Goal: Information Seeking & Learning: Learn about a topic

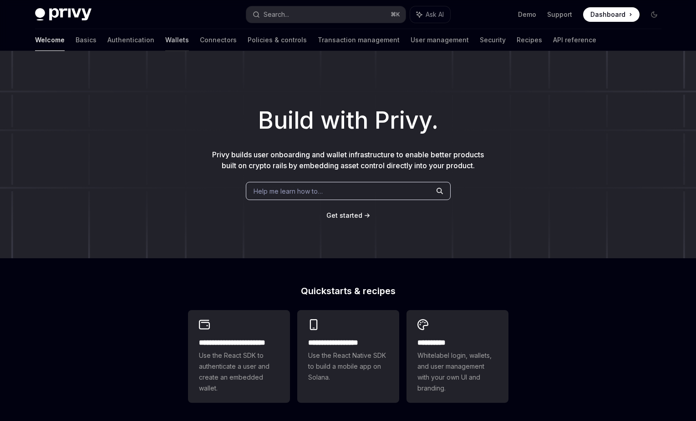
click at [165, 43] on link "Wallets" at bounding box center [177, 40] width 24 height 22
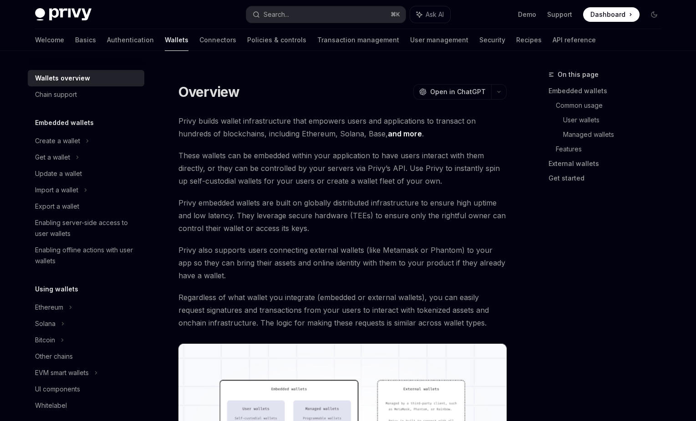
type textarea "*"
click at [299, 16] on button "Search... ⌘ K" at bounding box center [325, 14] width 159 height 16
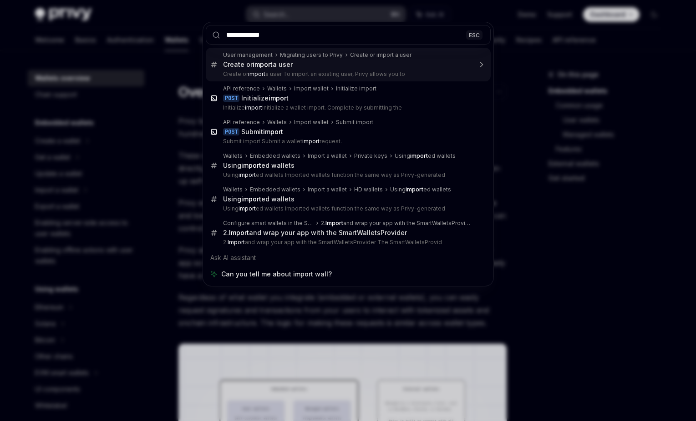
type input "**********"
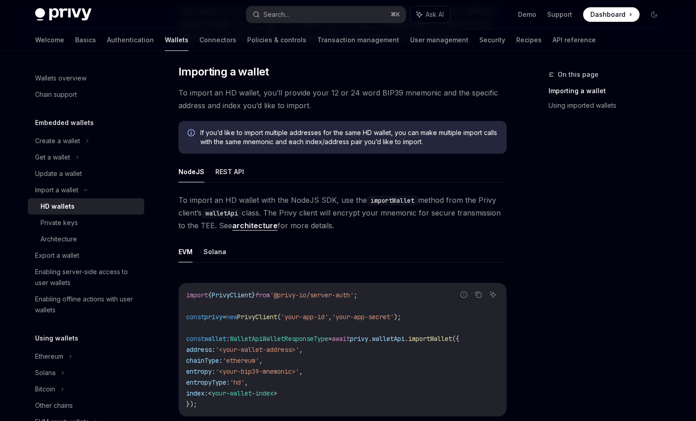
scroll to position [170, 0]
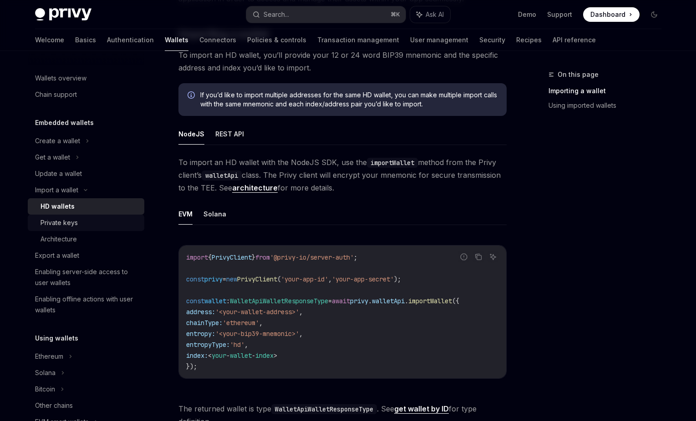
click at [77, 223] on div "Private keys" at bounding box center [90, 223] width 98 height 11
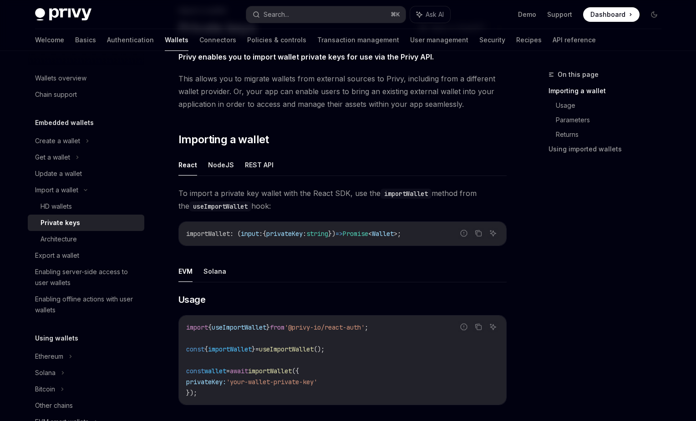
scroll to position [5, 0]
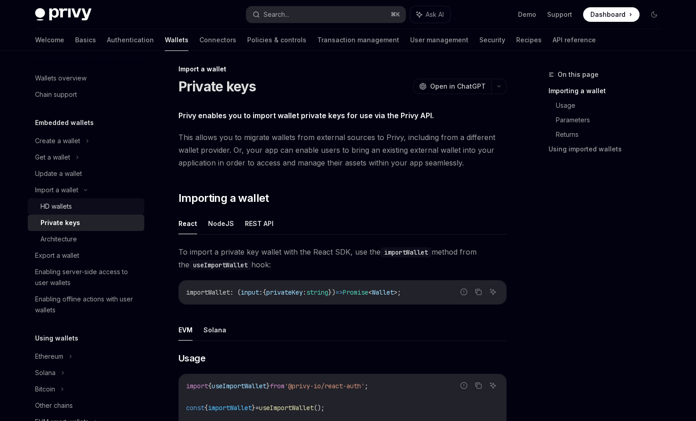
click at [60, 209] on div "HD wallets" at bounding box center [56, 206] width 31 height 11
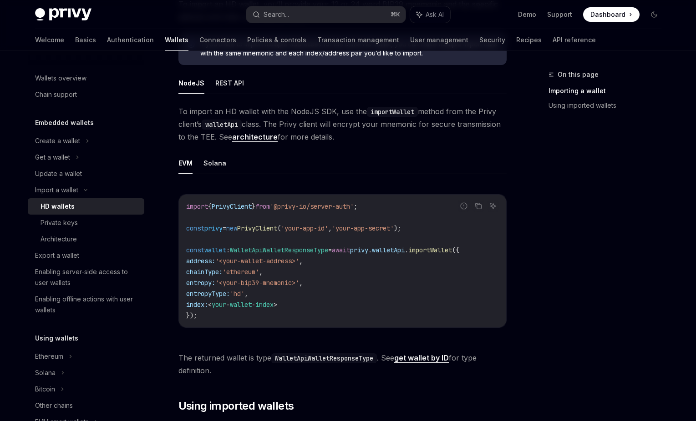
scroll to position [218, 0]
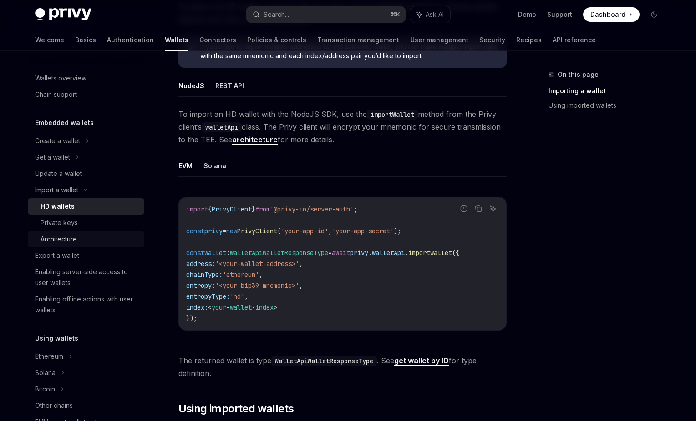
click at [47, 236] on div "Architecture" at bounding box center [59, 239] width 36 height 11
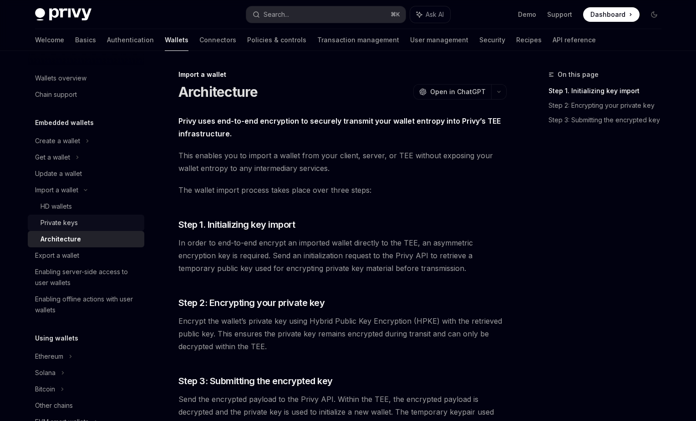
click at [48, 227] on div "Private keys" at bounding box center [59, 223] width 37 height 11
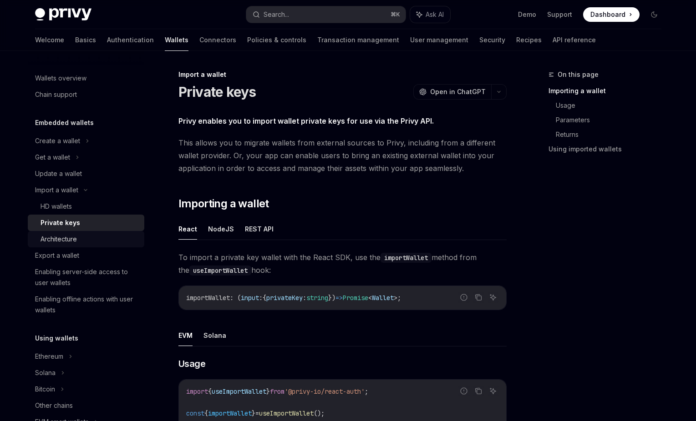
click at [55, 234] on div "Architecture" at bounding box center [59, 239] width 36 height 11
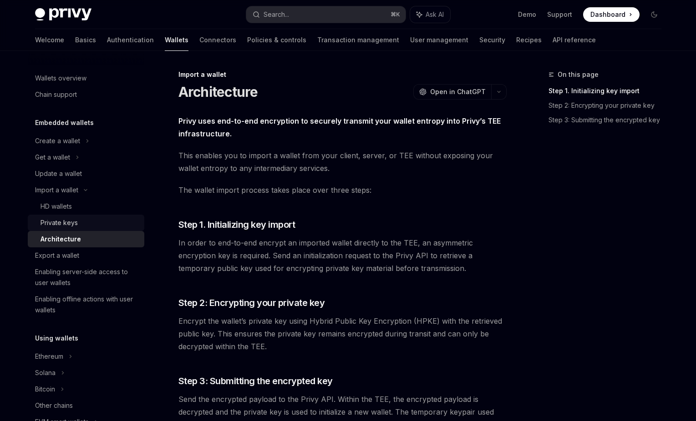
click at [52, 228] on div "Private keys" at bounding box center [59, 223] width 37 height 11
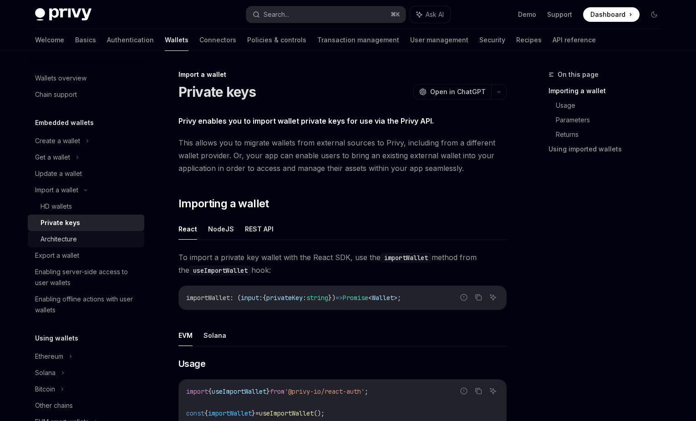
click at [76, 234] on div "Architecture" at bounding box center [59, 239] width 36 height 11
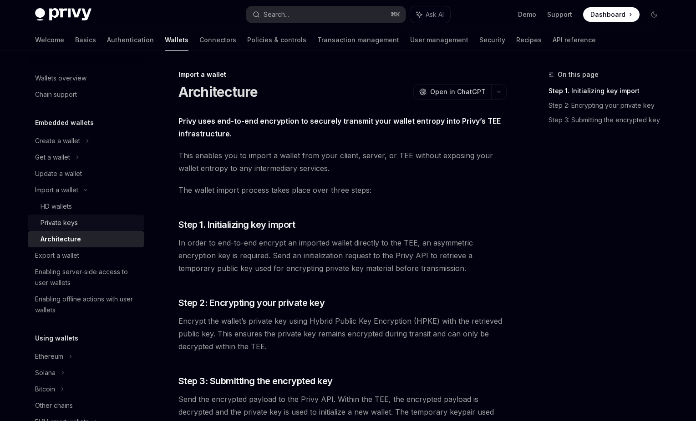
click at [83, 221] on div "Private keys" at bounding box center [90, 223] width 98 height 11
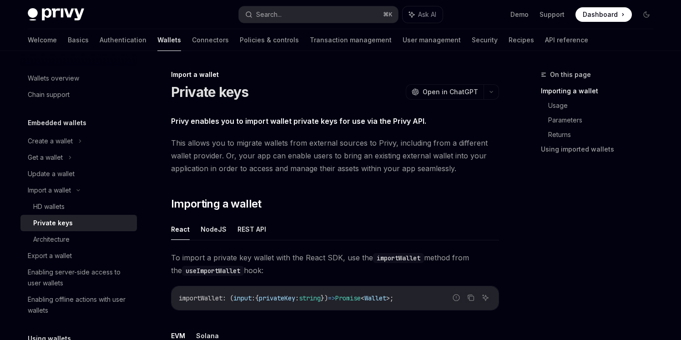
type textarea "*"
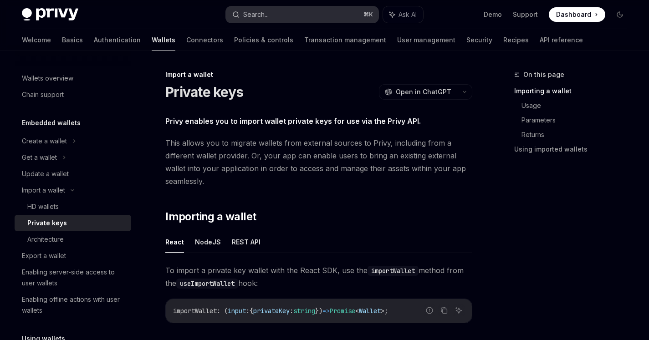
click at [265, 17] on div "Search..." at bounding box center [255, 14] width 25 height 11
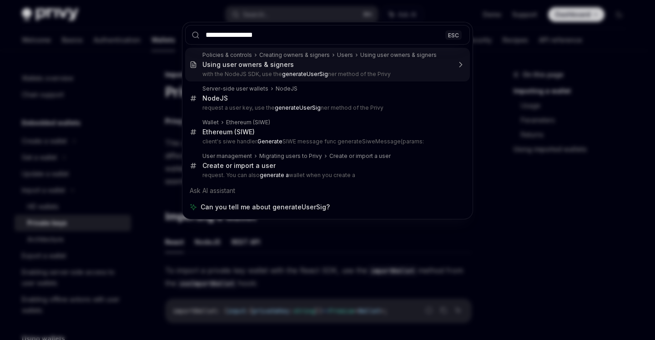
type input "**********"
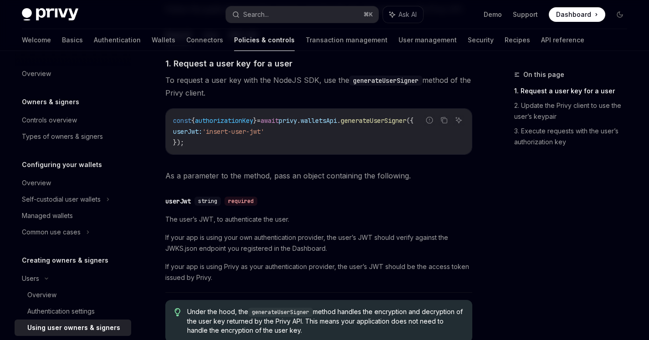
scroll to position [372, 0]
click at [446, 124] on icon "Copy the contents from the code block" at bounding box center [444, 121] width 5 height 5
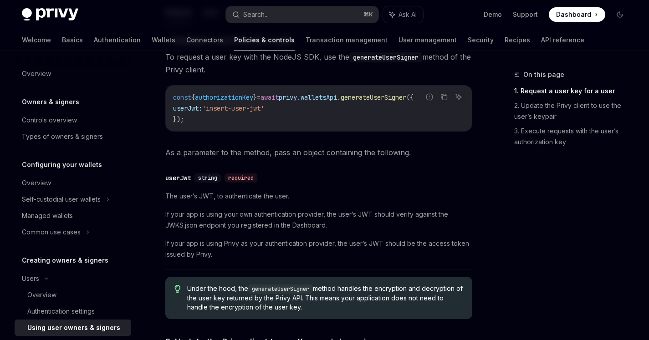
scroll to position [386, 0]
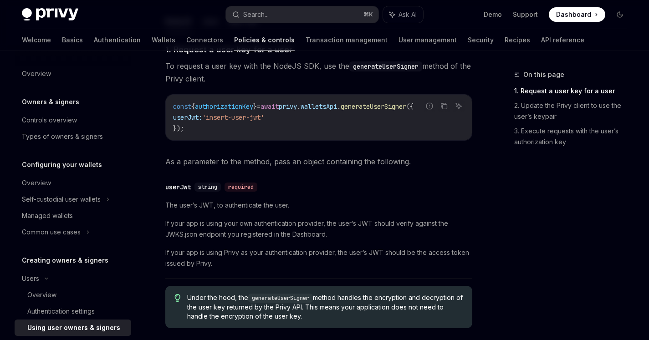
drag, startPoint x: 169, startPoint y: 196, endPoint x: 168, endPoint y: 188, distance: 7.3
click at [169, 195] on div "​ userJwt string required The user’s JWT, to authenticate the user. If your app…" at bounding box center [318, 227] width 307 height 101
click at [169, 190] on div "userJwt" at bounding box center [177, 186] width 25 height 9
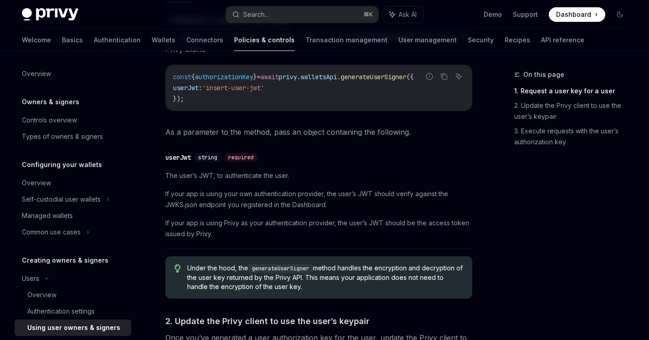
scroll to position [508, 0]
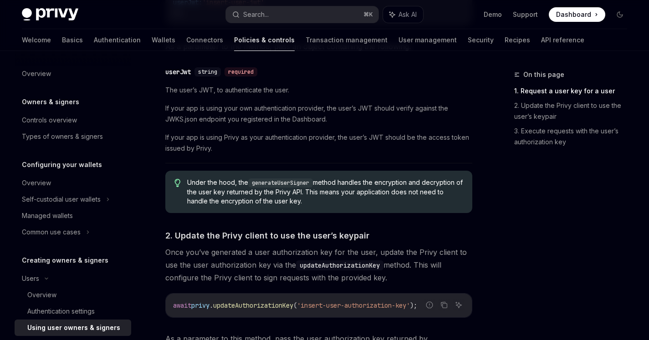
click at [179, 186] on div "​ 1. Request a user key for a user To request a user key with the NodeJS SDK, u…" at bounding box center [318, 184] width 307 height 513
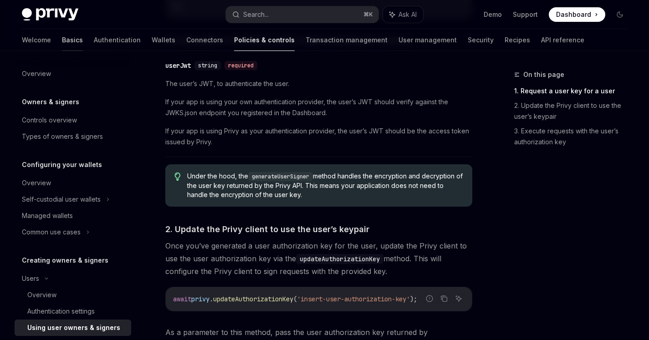
click at [62, 44] on link "Basics" at bounding box center [72, 40] width 21 height 22
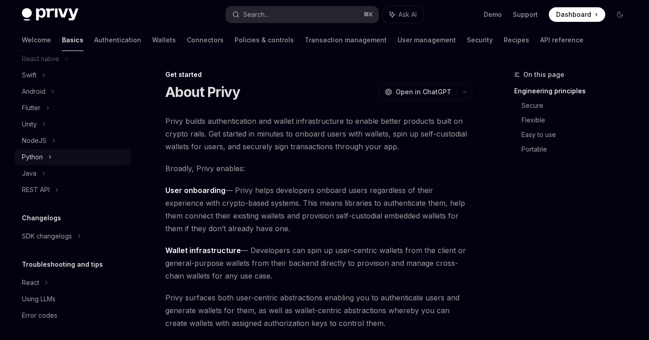
scroll to position [144, 0]
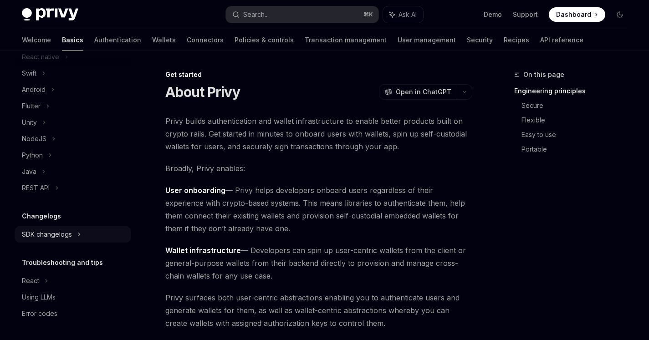
click at [58, 238] on div "SDK changelogs" at bounding box center [47, 234] width 50 height 11
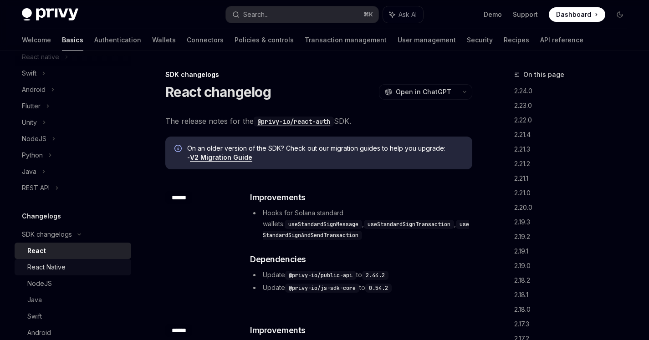
click at [54, 269] on div "React Native" at bounding box center [46, 267] width 38 height 11
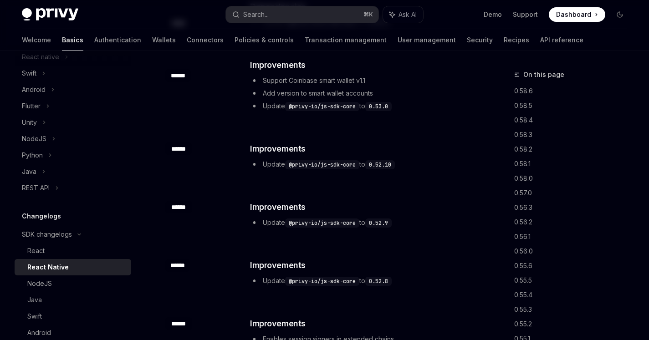
scroll to position [692, 0]
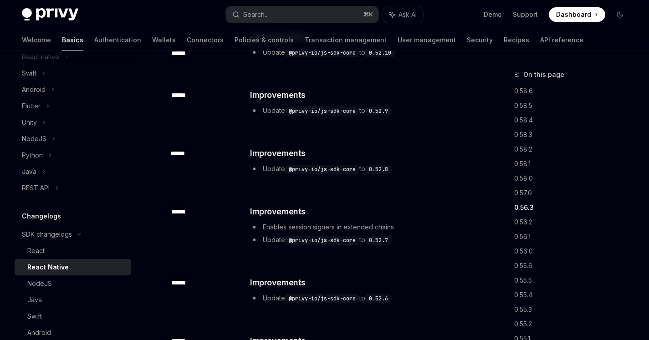
type textarea "*"
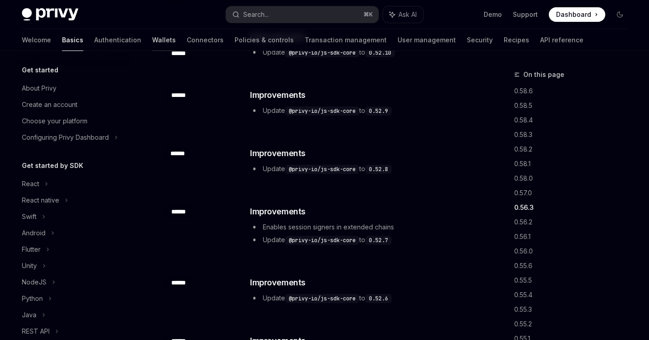
click at [152, 34] on link "Wallets" at bounding box center [164, 40] width 24 height 22
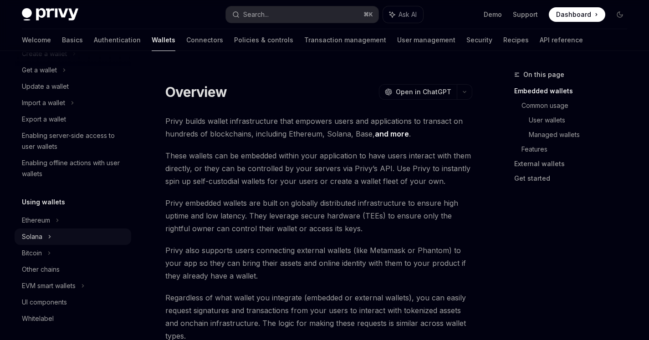
scroll to position [96, 0]
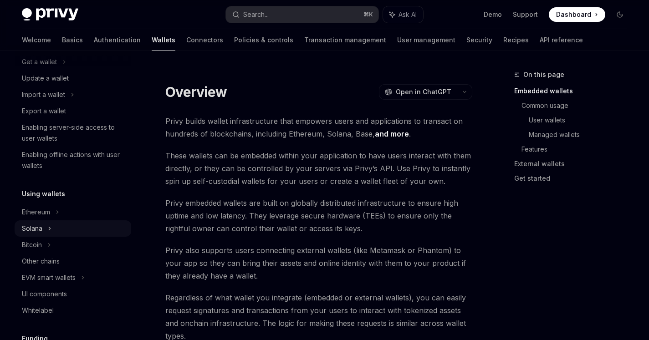
click at [43, 225] on div "Solana" at bounding box center [73, 228] width 117 height 16
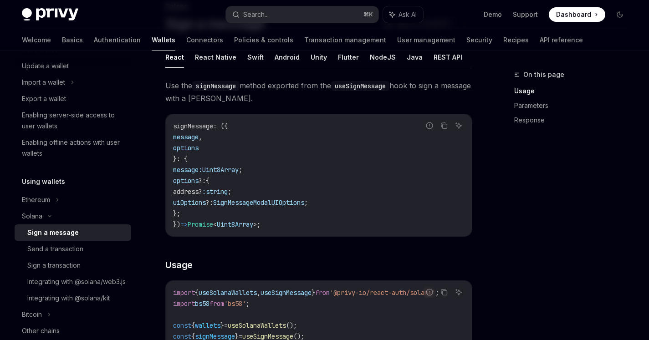
scroll to position [69, 0]
click at [186, 41] on link "Connectors" at bounding box center [204, 40] width 37 height 22
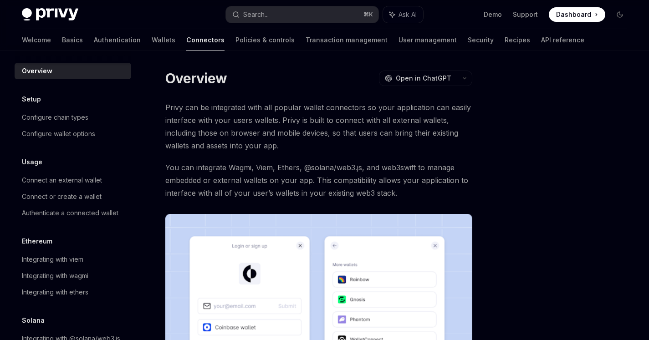
scroll to position [14, 0]
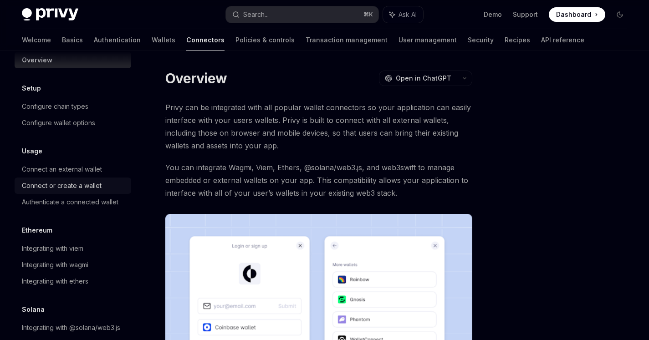
click at [51, 188] on div "Connect or create a wallet" at bounding box center [62, 185] width 80 height 11
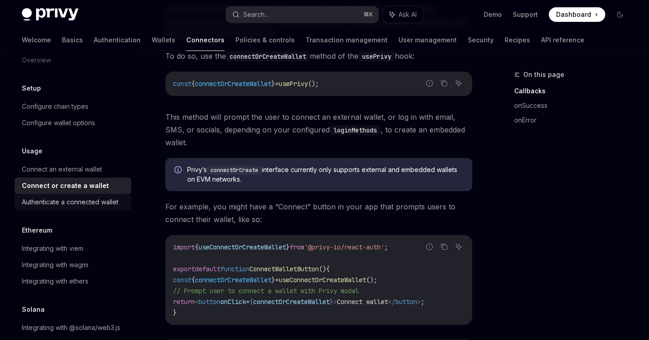
scroll to position [158, 0]
click at [70, 195] on link "Authenticate a connected wallet" at bounding box center [73, 202] width 117 height 16
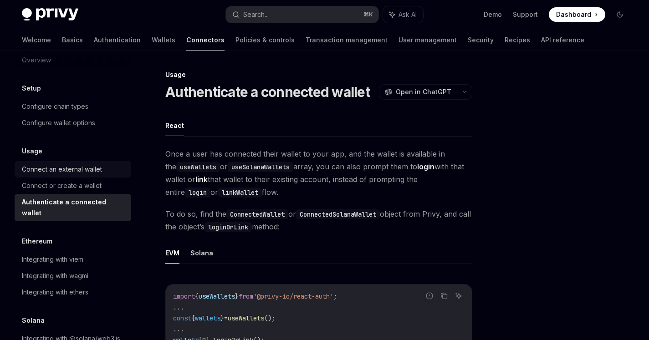
click at [62, 170] on div "Connect an external wallet" at bounding box center [62, 169] width 80 height 11
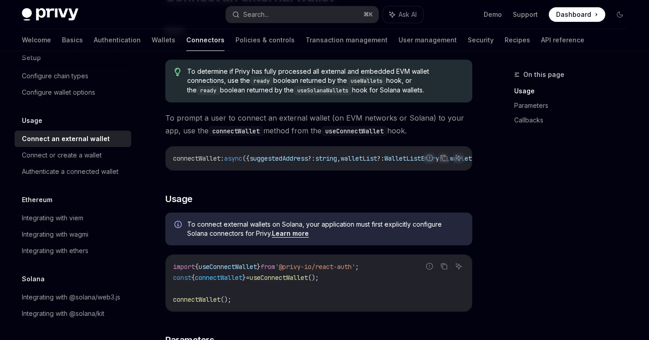
scroll to position [55, 0]
click at [53, 292] on div "Integrating with @solana/web3.js" at bounding box center [71, 297] width 98 height 11
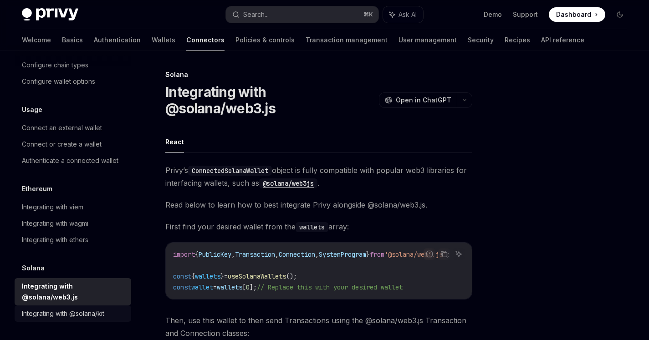
click at [56, 318] on div "Integrating with @solana/kit" at bounding box center [63, 313] width 82 height 11
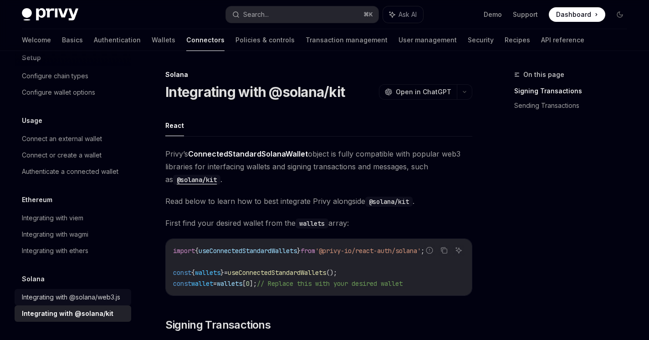
click at [57, 304] on link "Integrating with @solana/web3.js" at bounding box center [73, 297] width 117 height 16
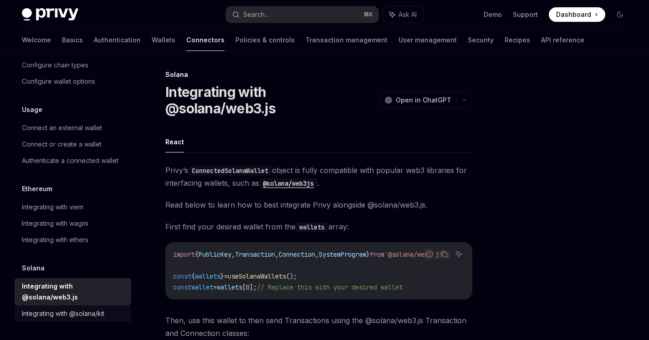
click at [64, 314] on div "Integrating with @solana/kit" at bounding box center [63, 313] width 82 height 11
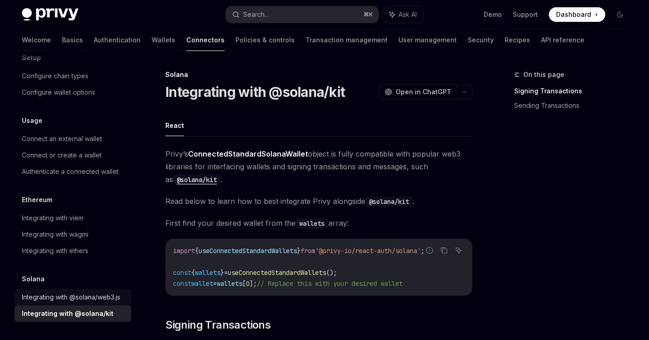
click at [66, 292] on div "Integrating with @solana/web3.js" at bounding box center [71, 297] width 98 height 11
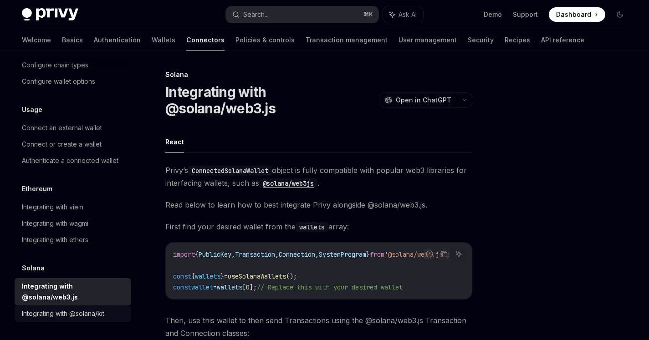
click at [68, 311] on div "Integrating with @solana/kit" at bounding box center [63, 313] width 82 height 11
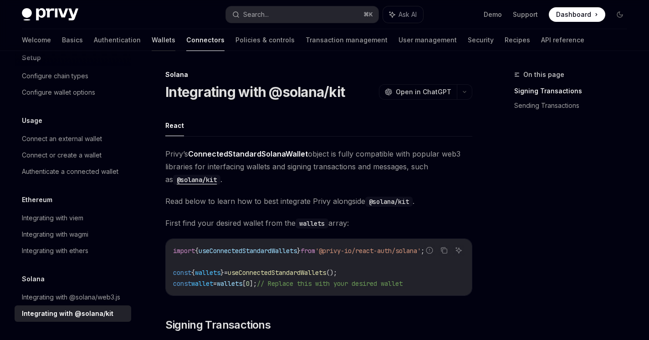
click at [152, 38] on link "Wallets" at bounding box center [164, 40] width 24 height 22
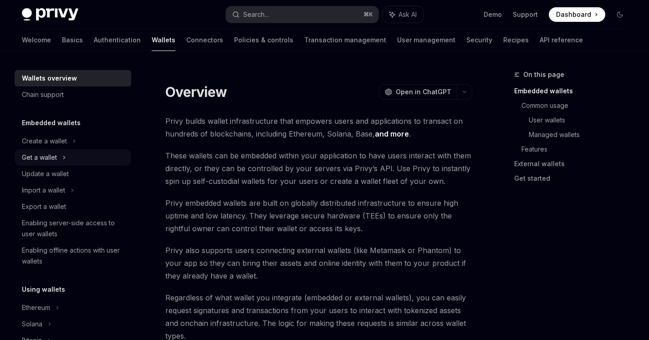
click at [53, 157] on div "Get a wallet" at bounding box center [39, 157] width 35 height 11
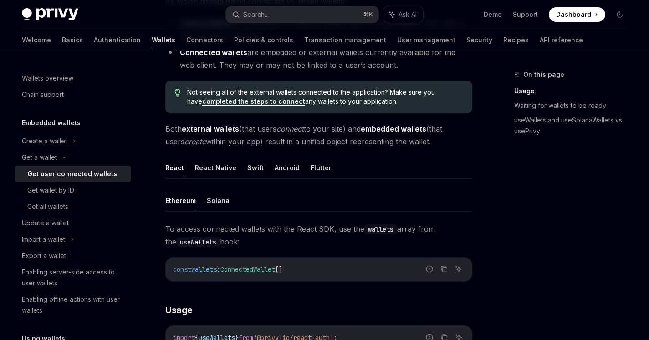
scroll to position [169, 0]
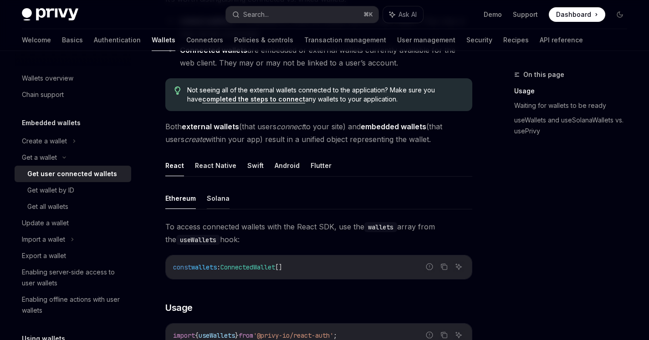
click at [222, 202] on button "Solana" at bounding box center [218, 198] width 23 height 21
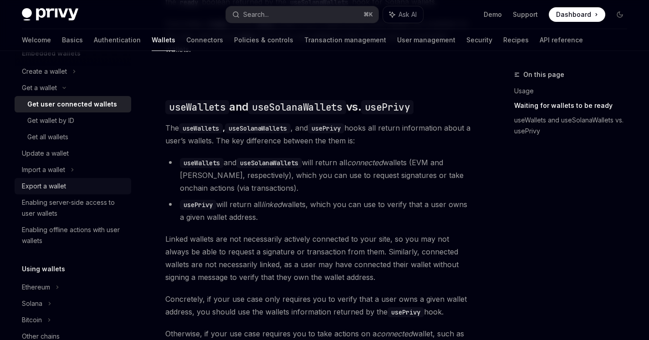
scroll to position [88, 0]
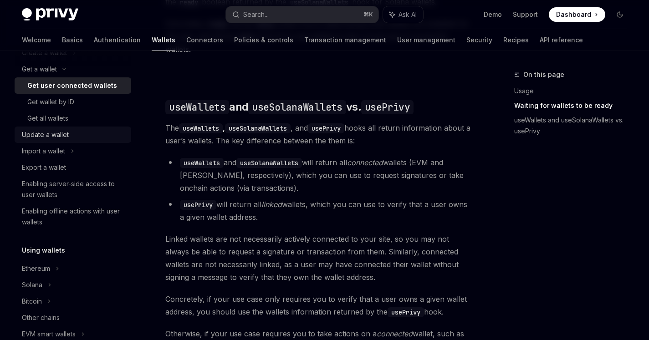
click at [27, 132] on div "Update a wallet" at bounding box center [45, 134] width 47 height 11
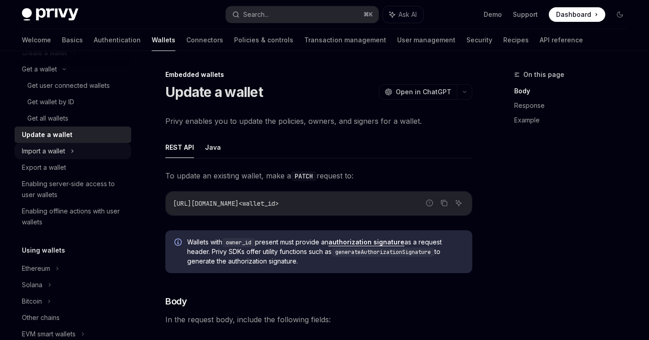
click at [31, 157] on div "Import a wallet" at bounding box center [73, 151] width 117 height 16
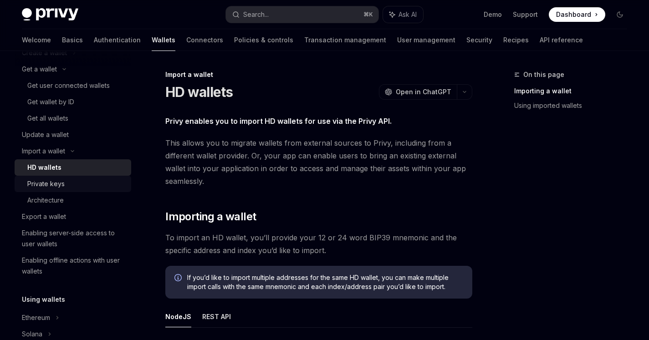
click at [39, 185] on div "Private keys" at bounding box center [45, 183] width 37 height 11
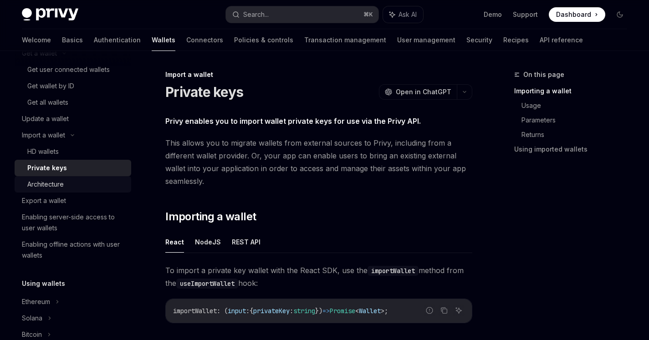
scroll to position [106, 0]
click at [41, 190] on link "Architecture" at bounding box center [73, 183] width 117 height 16
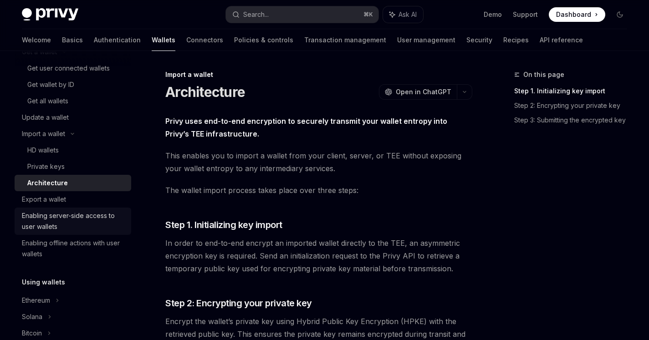
click at [49, 208] on link "Enabling server-side access to user wallets" at bounding box center [73, 221] width 117 height 27
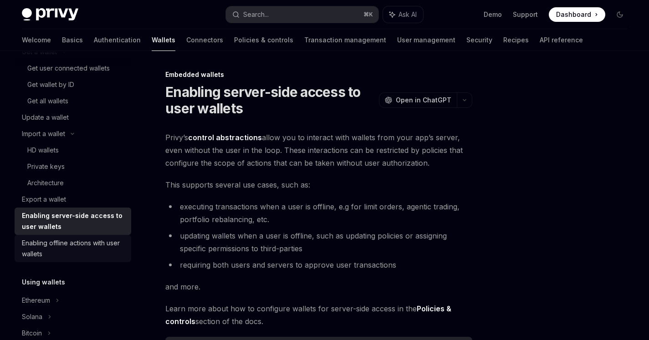
drag, startPoint x: 57, startPoint y: 231, endPoint x: 58, endPoint y: 238, distance: 6.9
click at [57, 232] on link "Enabling server-side access to user wallets" at bounding box center [73, 221] width 117 height 27
click at [62, 251] on div "Enabling offline actions with user wallets" at bounding box center [74, 249] width 104 height 22
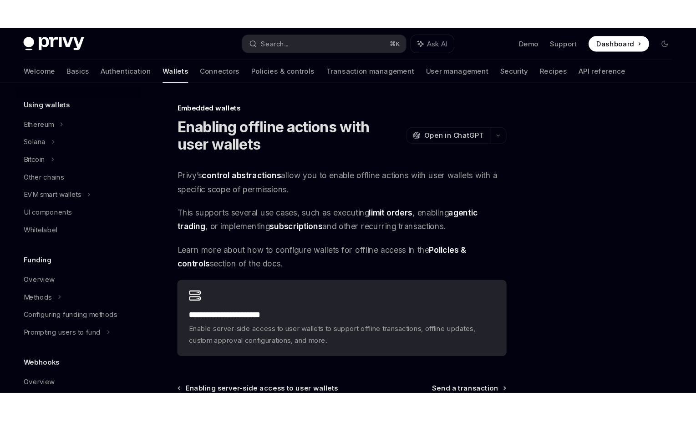
scroll to position [316, 0]
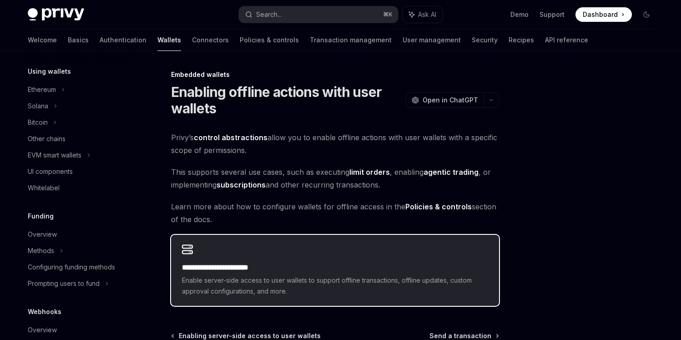
type textarea "*"
